Goal: Information Seeking & Learning: Learn about a topic

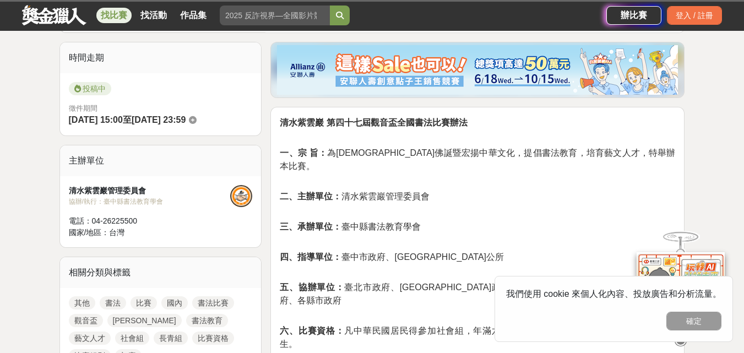
scroll to position [61, 0]
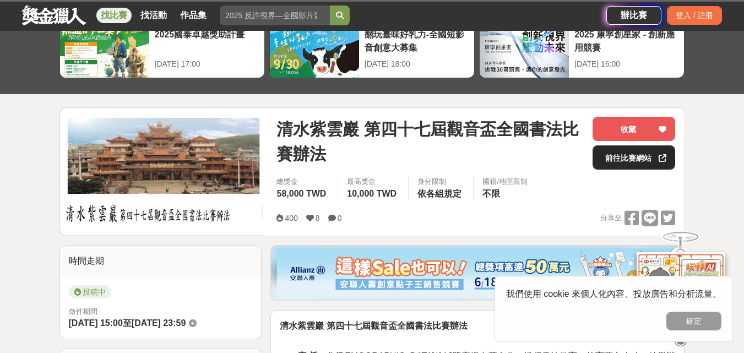
click at [620, 157] on link "前往比賽網站" at bounding box center [634, 157] width 83 height 24
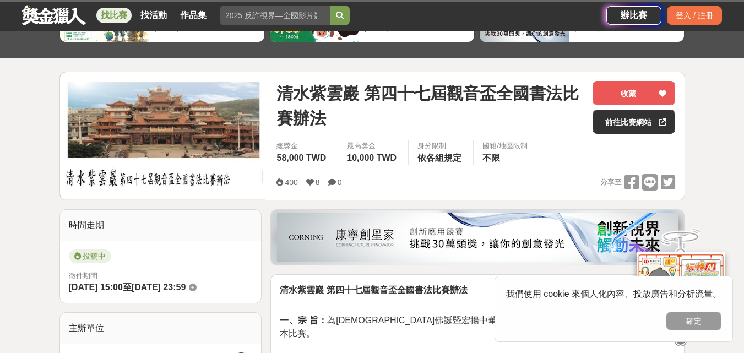
scroll to position [116, 0]
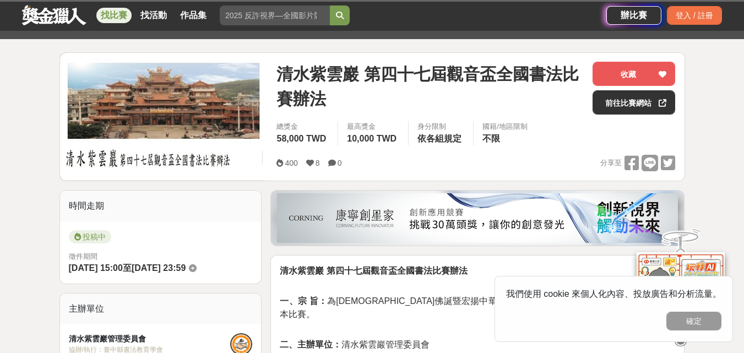
click at [528, 84] on span "清水紫雲巖 第四十七屆觀音盃全國書法比賽辦法" at bounding box center [429, 87] width 307 height 50
click at [205, 99] on img at bounding box center [163, 116] width 206 height 127
click at [164, 103] on img at bounding box center [163, 116] width 206 height 127
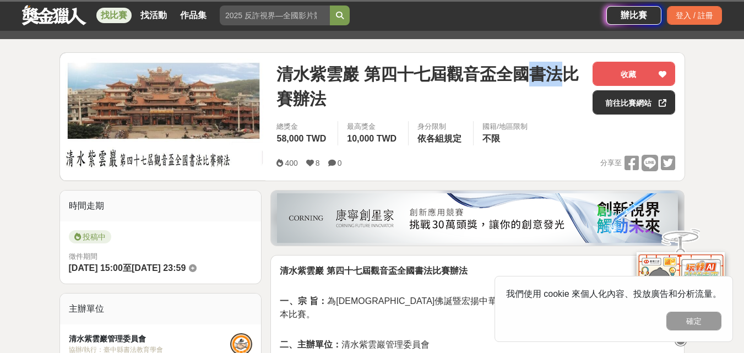
click at [164, 103] on img at bounding box center [163, 116] width 206 height 127
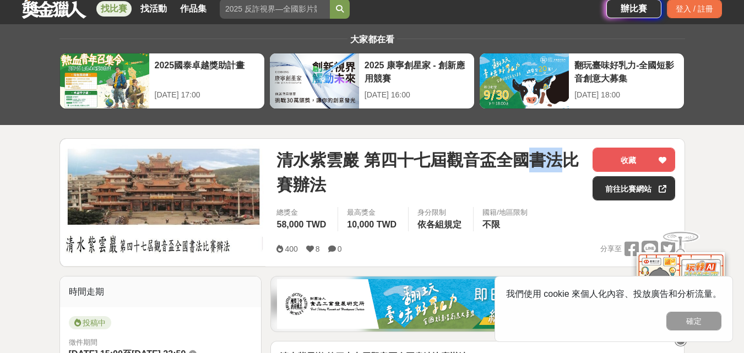
scroll to position [0, 0]
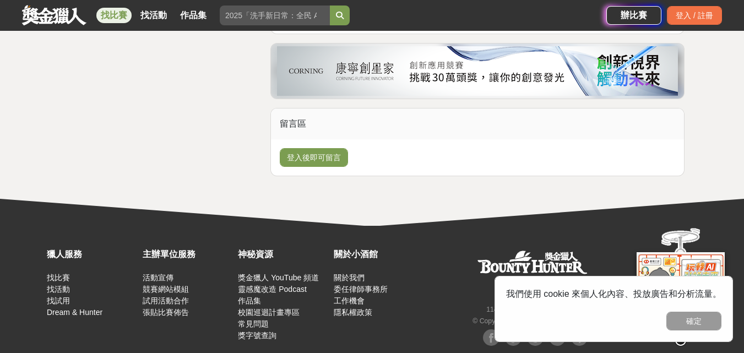
scroll to position [1775, 0]
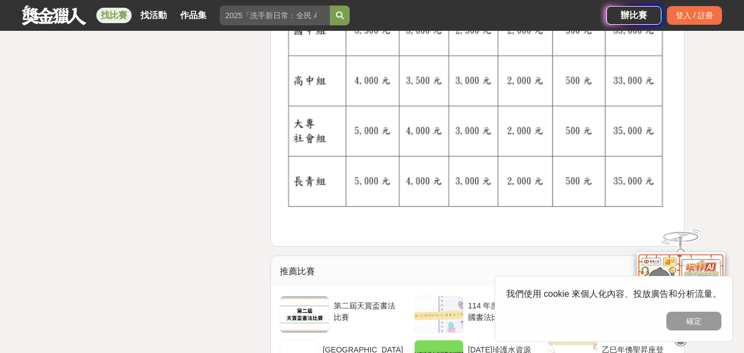
drag, startPoint x: 488, startPoint y: 193, endPoint x: 351, endPoint y: 193, distance: 137.7
click at [351, 193] on img at bounding box center [477, 27] width 395 height 406
click at [362, 300] on div "第二屆天賞盃書法比賽" at bounding box center [368, 310] width 69 height 21
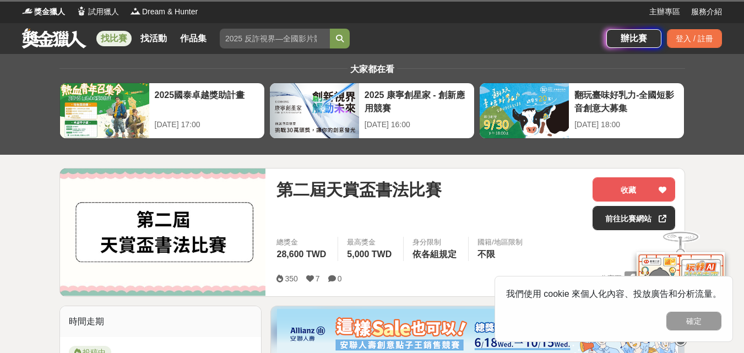
click at [116, 224] on img at bounding box center [163, 232] width 206 height 127
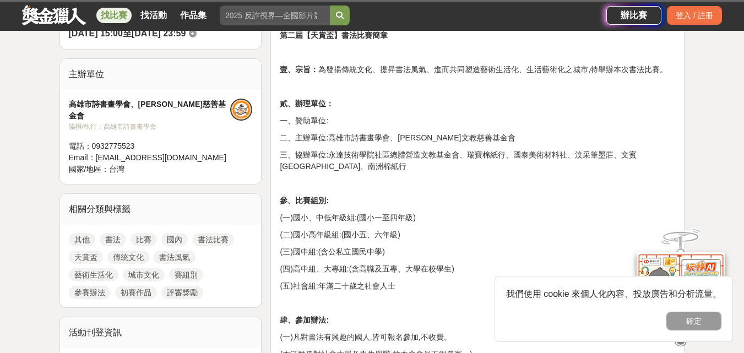
scroll to position [55, 0]
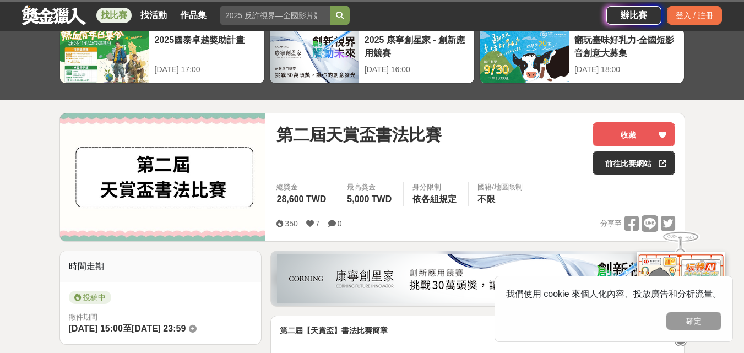
click at [329, 216] on div "350 7 0" at bounding box center [312, 223] width 73 height 17
click at [332, 215] on div "350 7 0" at bounding box center [312, 223] width 73 height 17
drag, startPoint x: 334, startPoint y: 212, endPoint x: 346, endPoint y: 189, distance: 26.1
click at [334, 212] on div "總獎金 28,600 TWD 最高獎金 5,000 TWD 身分限制 依各組規定 國籍/地區限制 不限" at bounding box center [475, 199] width 399 height 34
click at [346, 188] on div "最高獎金 5,000 TWD" at bounding box center [371, 194] width 66 height 24
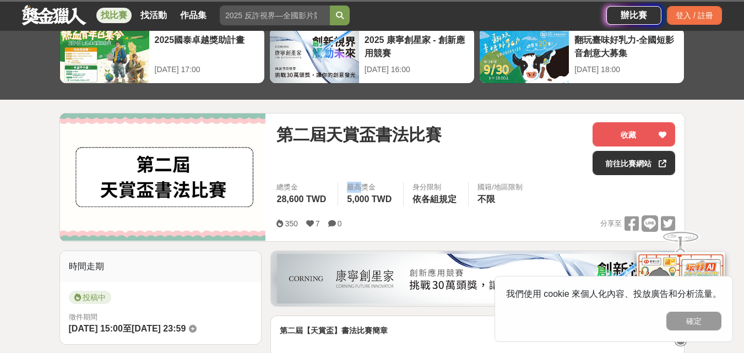
click at [346, 188] on div "最高獎金 5,000 TWD" at bounding box center [371, 194] width 66 height 24
click at [295, 164] on div "第二屆天賞盃書法比賽" at bounding box center [429, 148] width 307 height 53
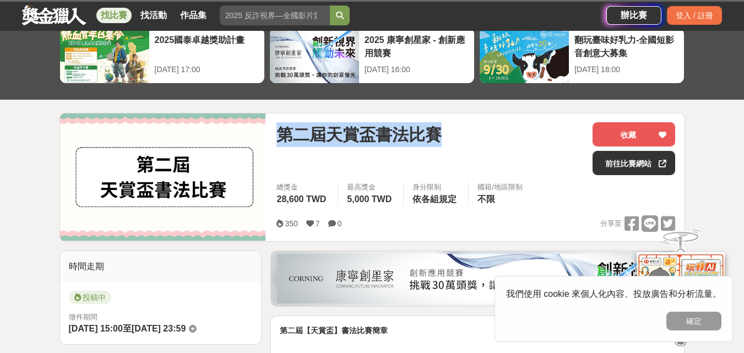
drag, startPoint x: 280, startPoint y: 132, endPoint x: 447, endPoint y: 135, distance: 167.4
click at [447, 135] on div "第二屆天賞盃書法比賽" at bounding box center [429, 134] width 307 height 25
copy span "第二屆天賞盃書法比賽"
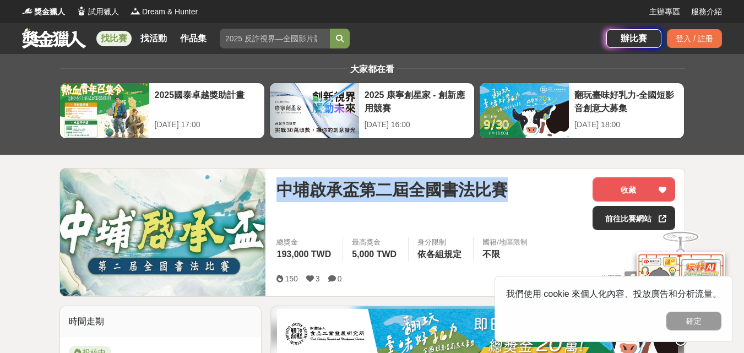
drag, startPoint x: 279, startPoint y: 189, endPoint x: 526, endPoint y: 182, distance: 247.3
click at [526, 182] on div "中埔啟承盃第二屆全國書法比賽" at bounding box center [429, 189] width 307 height 25
copy span "中埔啟承盃第二屆全國書法比賽"
